Goal: Transaction & Acquisition: Purchase product/service

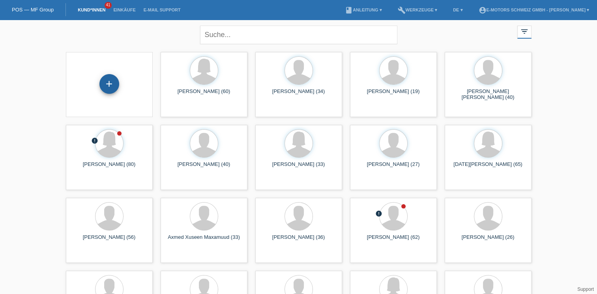
click at [109, 82] on div "+" at bounding box center [109, 84] width 20 height 20
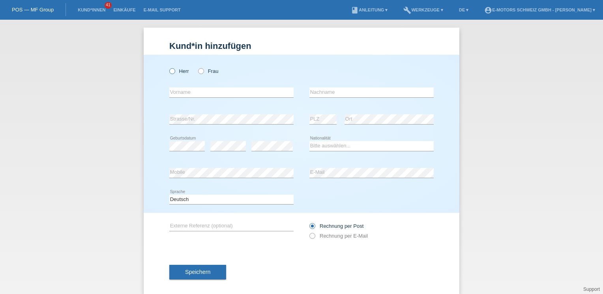
click at [173, 69] on label "Herr" at bounding box center [179, 71] width 20 height 6
click at [173, 69] on input "Herr" at bounding box center [171, 70] width 5 height 5
radio input "true"
click at [176, 89] on input "text" at bounding box center [231, 93] width 124 height 10
type input "Ortombina"
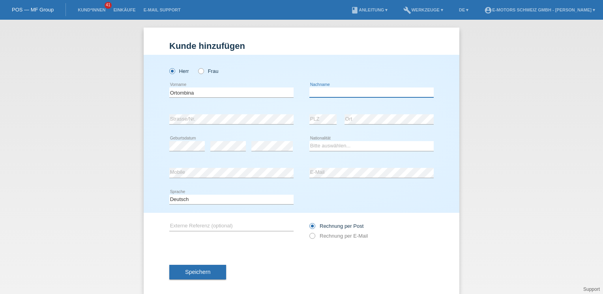
click at [351, 92] on input "text" at bounding box center [371, 93] width 124 height 10
type input "[PERSON_NAME]"
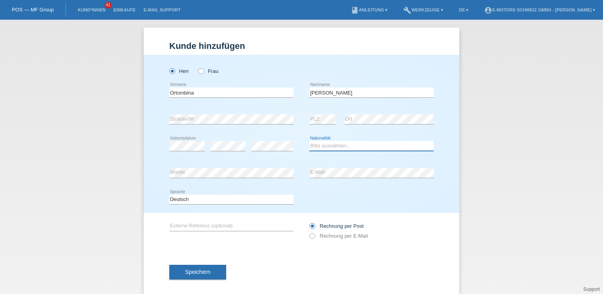
click at [316, 143] on select "Bitte auswählen... Schweiz Deutschland Liechtenstein Österreich ------------ Af…" at bounding box center [371, 145] width 124 height 9
select select "CH"
click at [309, 141] on select "Bitte auswählen... Schweiz Deutschland Liechtenstein Österreich ------------ Af…" at bounding box center [371, 145] width 124 height 9
click at [186, 269] on span "Speichern" at bounding box center [197, 272] width 25 height 6
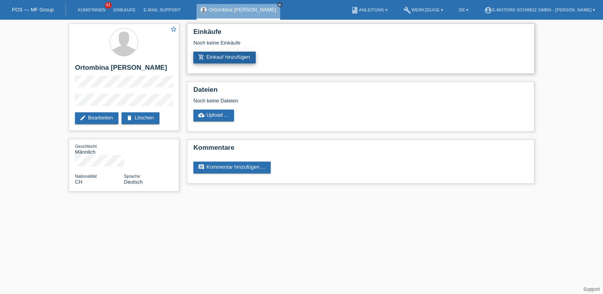
click at [243, 55] on link "add_shopping_cart Einkauf hinzufügen" at bounding box center [224, 58] width 62 height 12
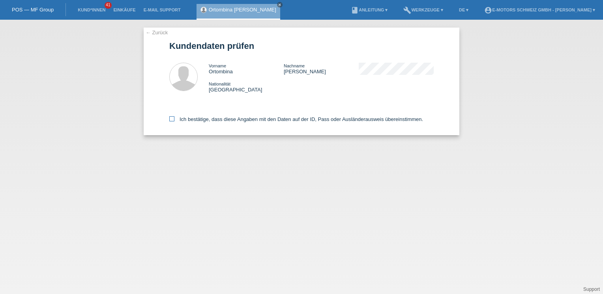
click at [205, 118] on label "Ich bestätige, dass diese Angaben mit den Daten auf der ID, Pass oder Ausländer…" at bounding box center [296, 119] width 254 height 6
click at [174, 118] on input "Ich bestätige, dass diese Angaben mit den Daten auf der ID, Pass oder Ausländer…" at bounding box center [171, 118] width 5 height 5
checkbox input "true"
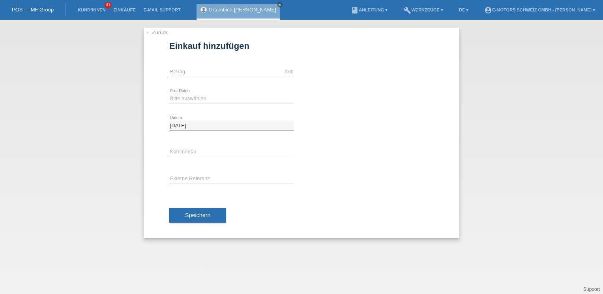
click at [193, 67] on div "CHF error [GEOGRAPHIC_DATA]" at bounding box center [231, 72] width 124 height 27
click at [195, 72] on input "text" at bounding box center [231, 72] width 124 height 10
type input "3490.00"
click at [181, 97] on select "Bitte auswählen 12 Raten 24 Raten 36 Raten 48 Raten" at bounding box center [231, 98] width 124 height 9
select select "216"
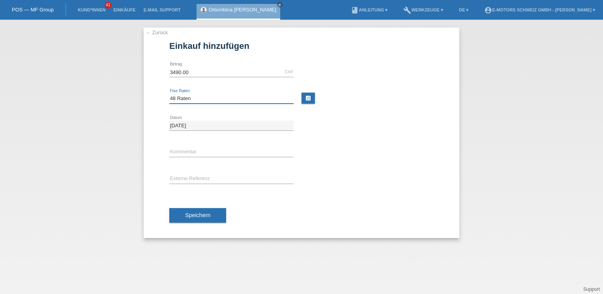
click at [169, 94] on select "Bitte auswählen 12 Raten 24 Raten 36 Raten 48 Raten" at bounding box center [231, 98] width 124 height 9
click at [198, 150] on input "text" at bounding box center [231, 153] width 124 height 10
type input "Andi"
click at [205, 213] on span "Speichern" at bounding box center [197, 215] width 25 height 6
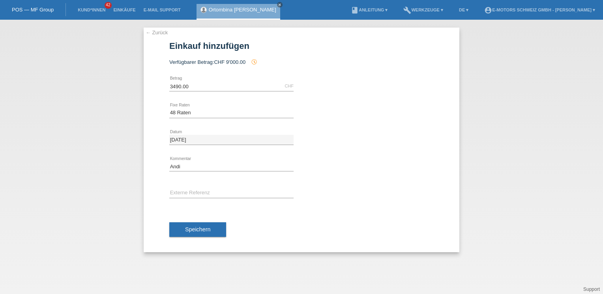
select select "216"
click at [247, 113] on select "Bitte auswählen 12 Raten 24 Raten 36 Raten 48 Raten" at bounding box center [231, 112] width 124 height 9
click at [228, 112] on select "Bitte auswählen 12 Raten 24 Raten 36 Raten 48 Raten" at bounding box center [231, 112] width 124 height 9
click at [230, 108] on div "Bitte auswählen 12 Raten 24 Raten 36 Raten 48 Raten error Fixe Raten" at bounding box center [231, 113] width 124 height 27
click at [194, 112] on select "Bitte auswählen 12 Raten 24 Raten 36 Raten 48 Raten" at bounding box center [231, 112] width 124 height 9
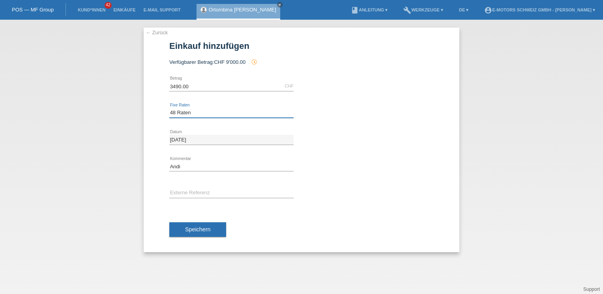
click at [194, 112] on select "Bitte auswählen 12 Raten 24 Raten 36 Raten 48 Raten" at bounding box center [231, 112] width 124 height 9
click at [214, 13] on div "Ortombina Bruno close" at bounding box center [238, 12] width 84 height 16
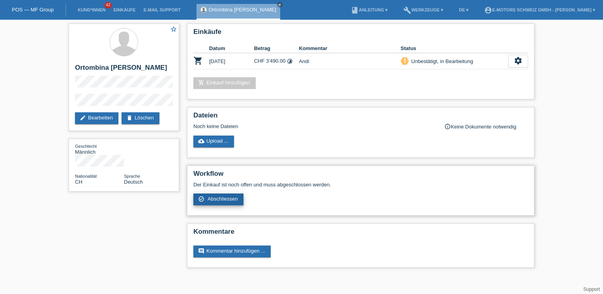
click at [209, 199] on span "Abschliessen" at bounding box center [222, 199] width 30 height 6
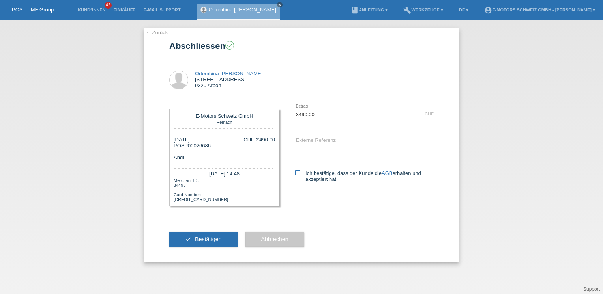
click at [297, 173] on icon at bounding box center [297, 172] width 5 height 5
click at [297, 173] on input "Ich bestätige, dass der Kunde die AGB erhalten und akzeptiert hat." at bounding box center [297, 172] width 5 height 5
checkbox input "true"
click at [211, 239] on span "Bestätigen" at bounding box center [208, 239] width 27 height 6
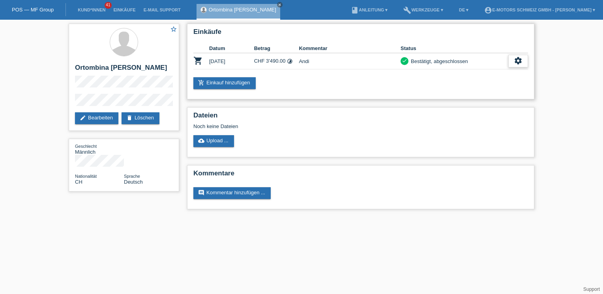
click at [524, 61] on div "settings" at bounding box center [518, 61] width 20 height 13
click at [513, 85] on icon "get_app" at bounding box center [513, 85] width 8 height 8
click at [511, 58] on div "settings" at bounding box center [518, 61] width 20 height 13
click at [479, 97] on span "Quittung herunterladen" at bounding box center [489, 96] width 55 height 9
drag, startPoint x: 75, startPoint y: 67, endPoint x: 135, endPoint y: 68, distance: 59.6
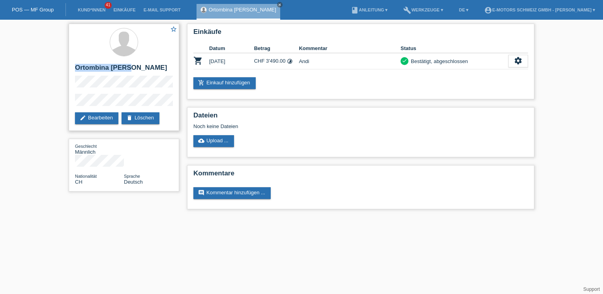
click at [135, 68] on h2 "Ortombina [PERSON_NAME]" at bounding box center [124, 70] width 98 height 12
copy h2 "Ortombina [PERSON_NAME]"
click at [125, 12] on link "Einkäufe" at bounding box center [124, 9] width 30 height 5
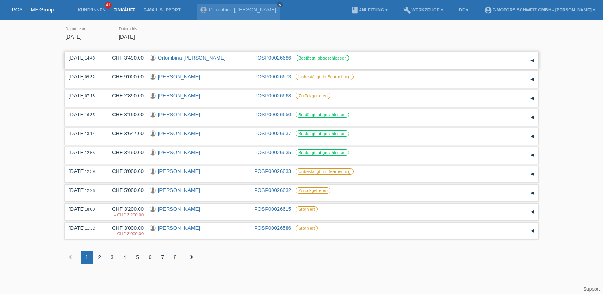
click at [271, 57] on link "POSP00026686" at bounding box center [272, 58] width 37 height 6
